Goal: Information Seeking & Learning: Stay updated

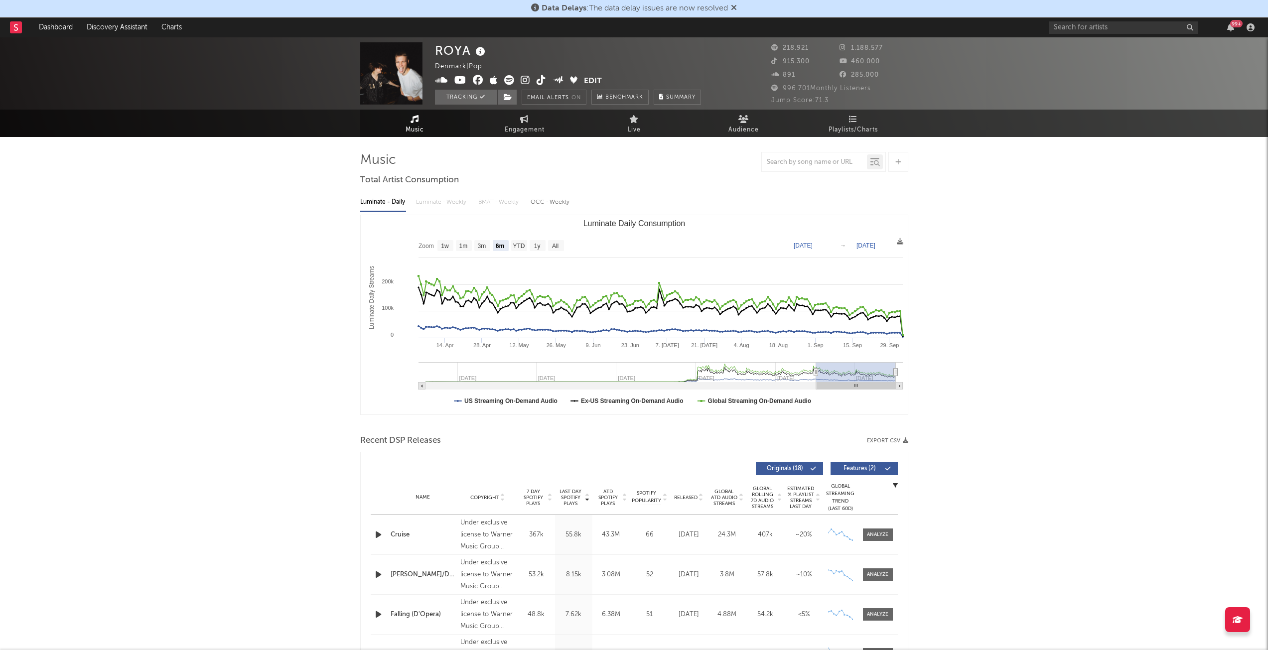
select select "6m"
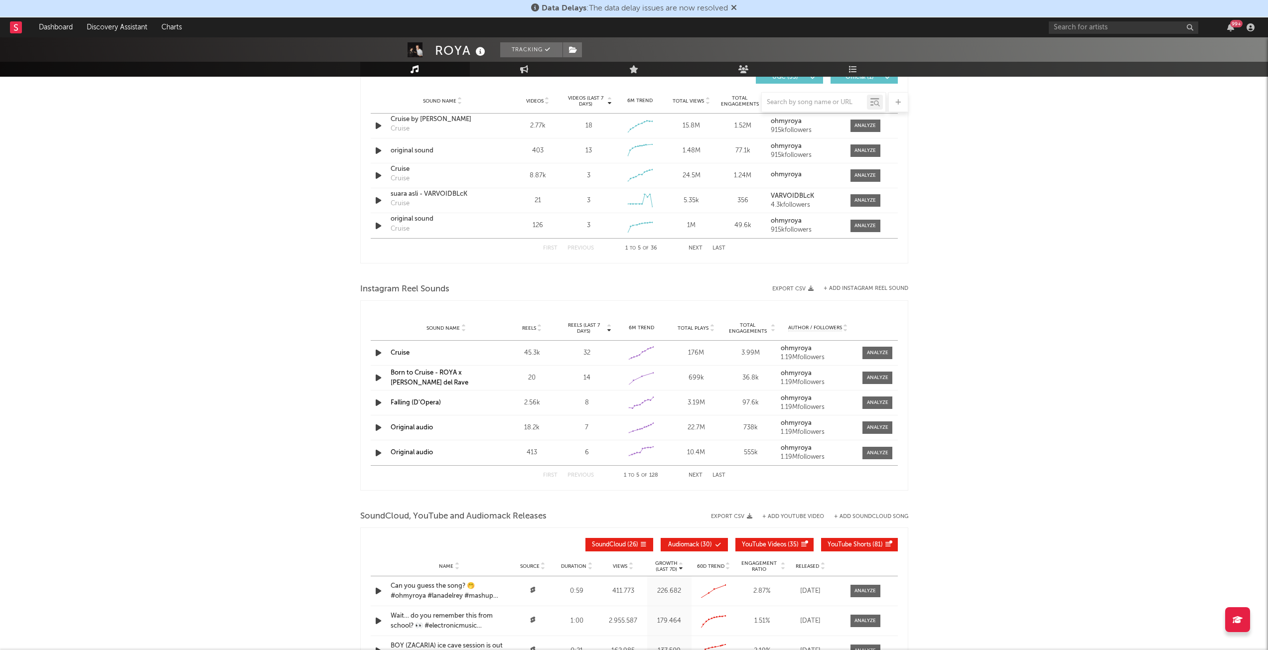
scroll to position [892, 0]
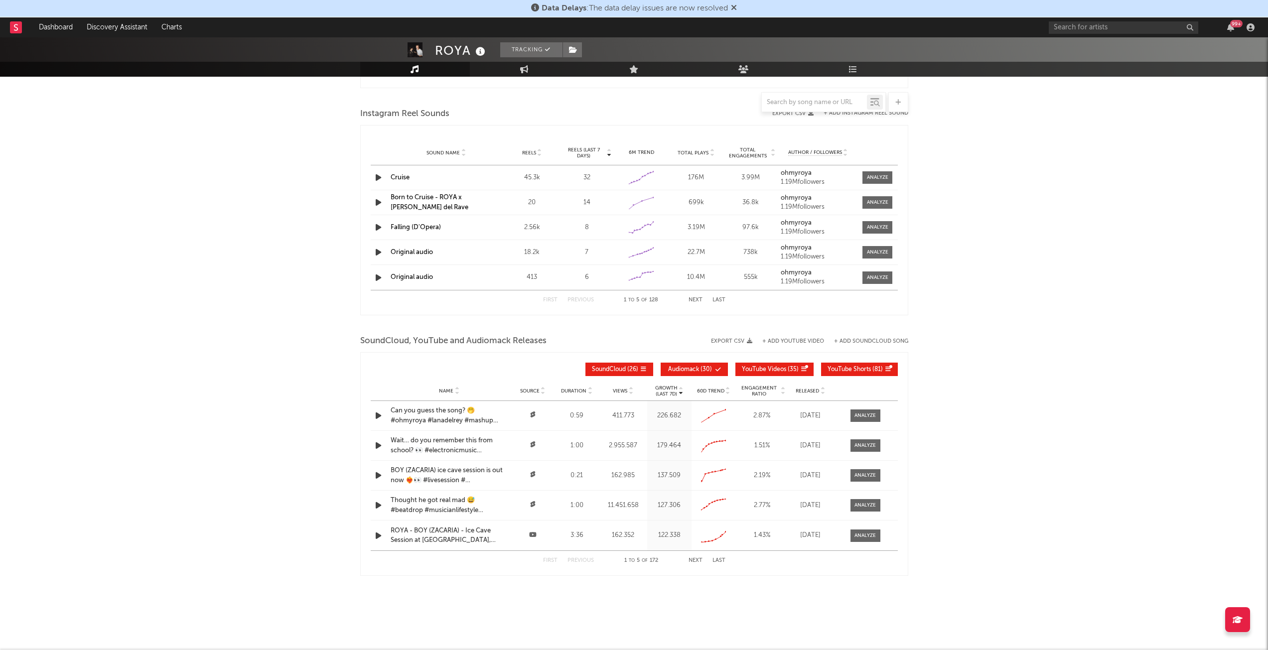
click at [612, 394] on div "Views" at bounding box center [622, 390] width 43 height 7
click at [751, 388] on span "Engagement Ratio" at bounding box center [759, 391] width 41 height 12
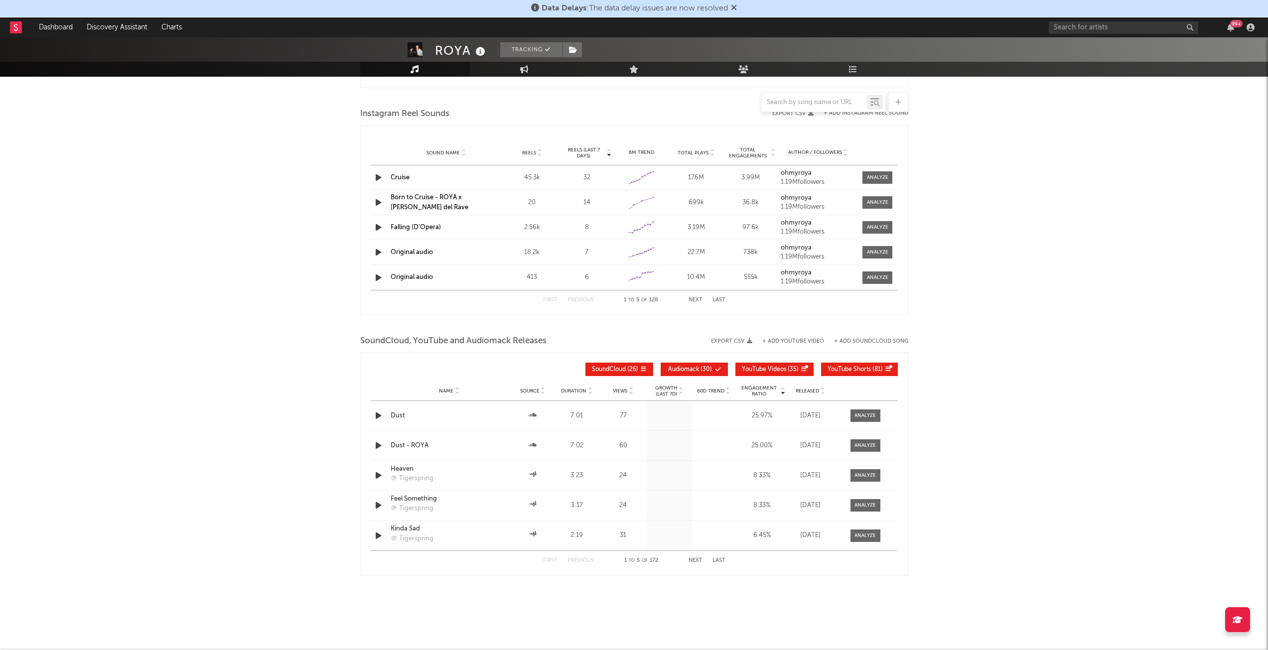
click at [751, 388] on span "Engagement Ratio" at bounding box center [759, 391] width 41 height 12
click at [1237, 29] on div "99 +" at bounding box center [1230, 27] width 15 height 8
click at [1233, 28] on icon "button" at bounding box center [1230, 27] width 7 height 8
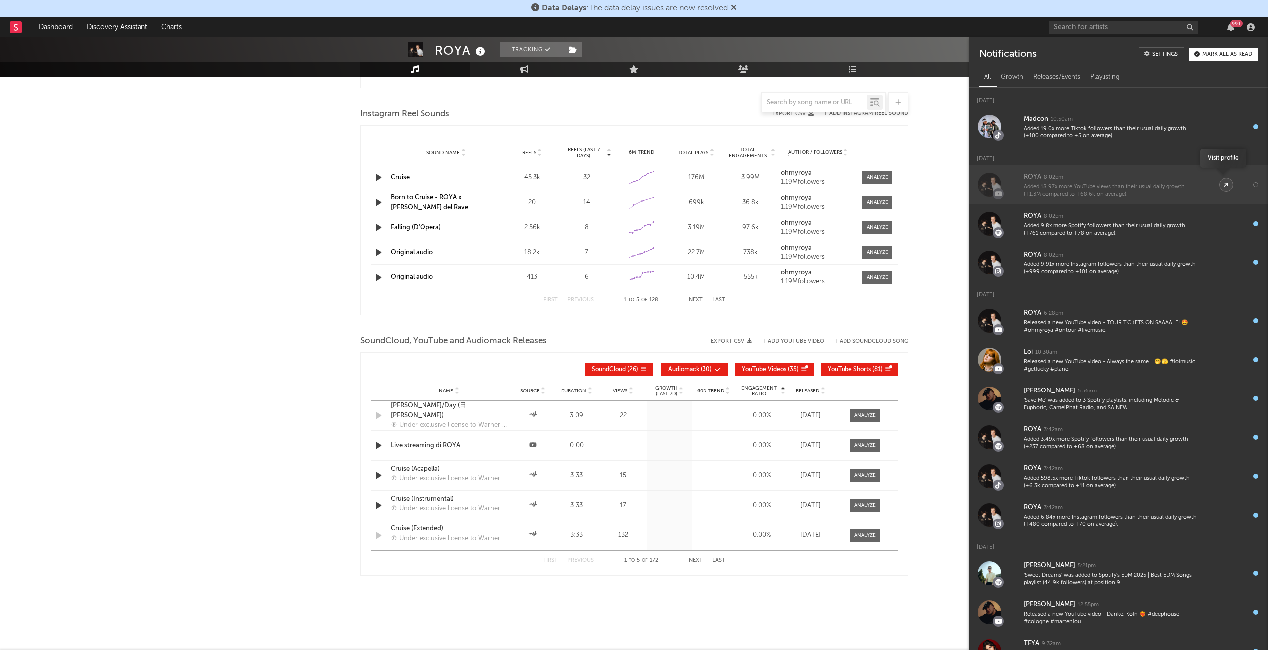
click at [1223, 185] on icon at bounding box center [1225, 184] width 7 height 7
click at [1224, 183] on icon at bounding box center [1225, 184] width 7 height 7
click at [1059, 181] on div "ROYA 8:02pm" at bounding box center [1111, 177] width 175 height 12
